Goal: Information Seeking & Learning: Learn about a topic

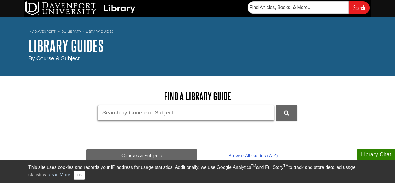
click at [169, 112] on input "Guide Search Terms" at bounding box center [186, 112] width 177 height 15
type input "BIOL 115"
click at [276, 105] on button "DU Library Guides Search" at bounding box center [286, 113] width 21 height 16
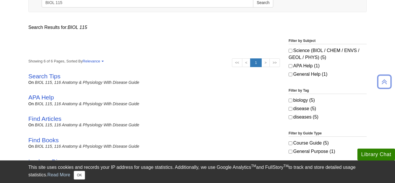
scroll to position [89, 0]
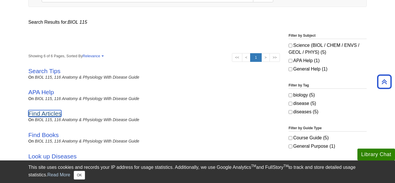
click at [36, 114] on link "Find Articles" at bounding box center [44, 113] width 33 height 7
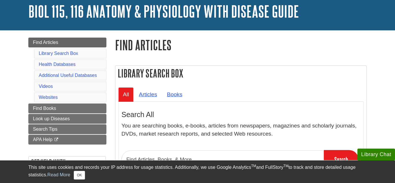
scroll to position [54, 0]
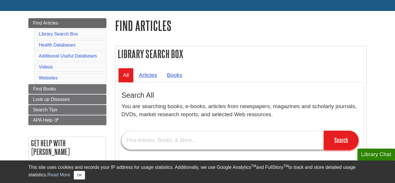
click at [179, 141] on input "text" at bounding box center [223, 140] width 203 height 19
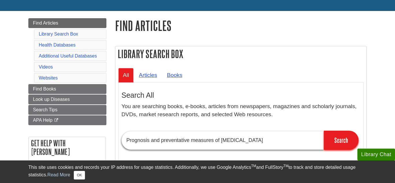
type input "Prognosis and preventative measures of [MEDICAL_DATA]"
click at [324, 131] on input "Search" at bounding box center [341, 140] width 35 height 19
